Goal: Find specific page/section

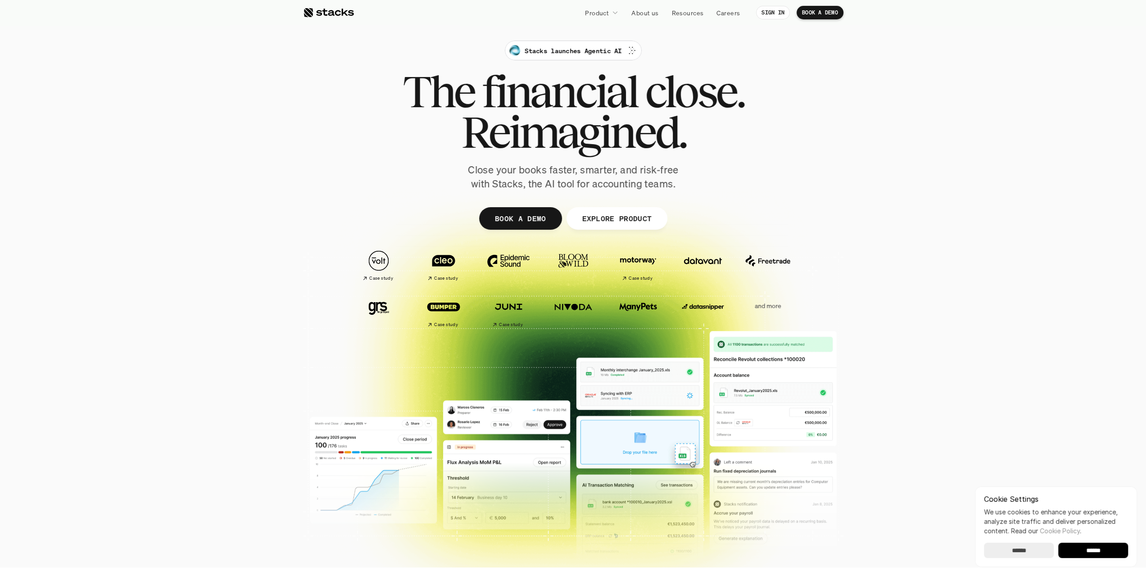
click at [1092, 547] on input "******" at bounding box center [1093, 550] width 70 height 15
drag, startPoint x: 931, startPoint y: 457, endPoint x: 458, endPoint y: -43, distance: 688.5
click at [657, 11] on link "About us" at bounding box center [645, 13] width 38 height 16
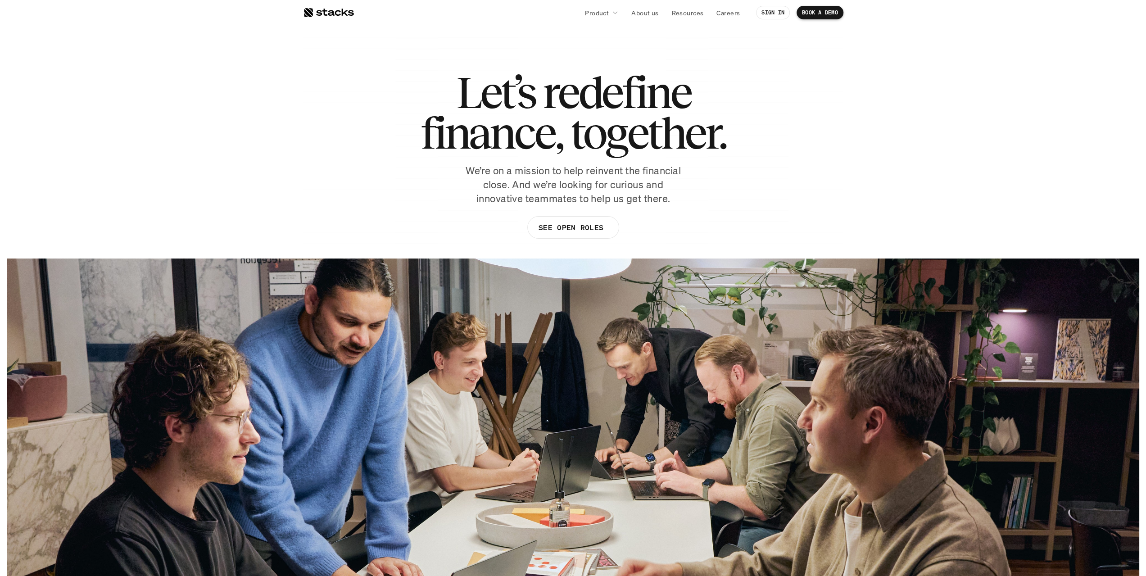
drag, startPoint x: 622, startPoint y: 349, endPoint x: 583, endPoint y: 45, distance: 306.5
click at [622, 86] on p "Journal entries" at bounding box center [614, 85] width 44 height 9
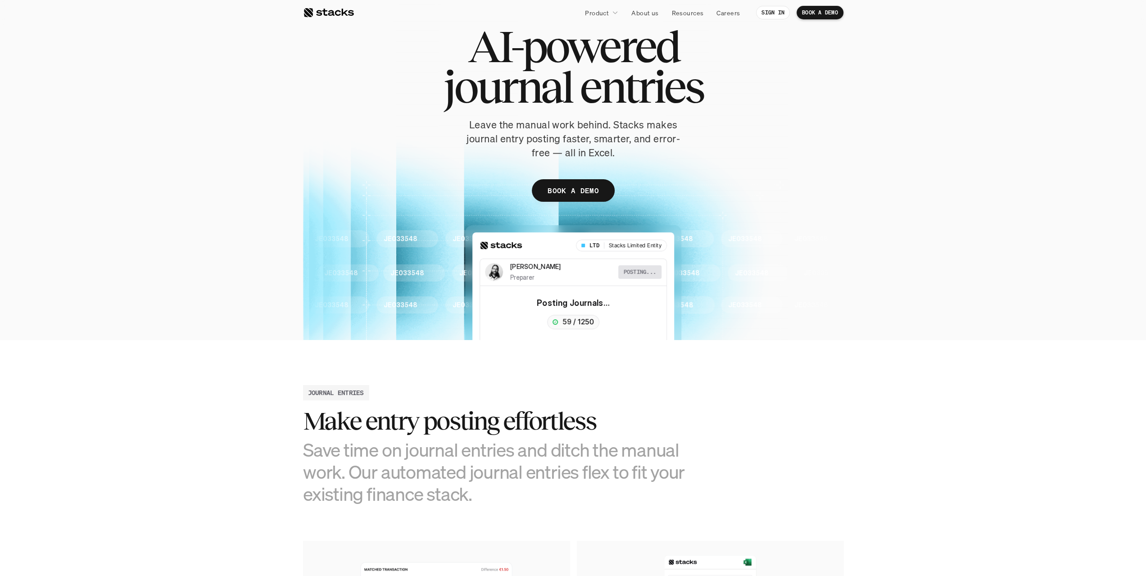
scroll to position [45, 0]
